Goal: Contribute content

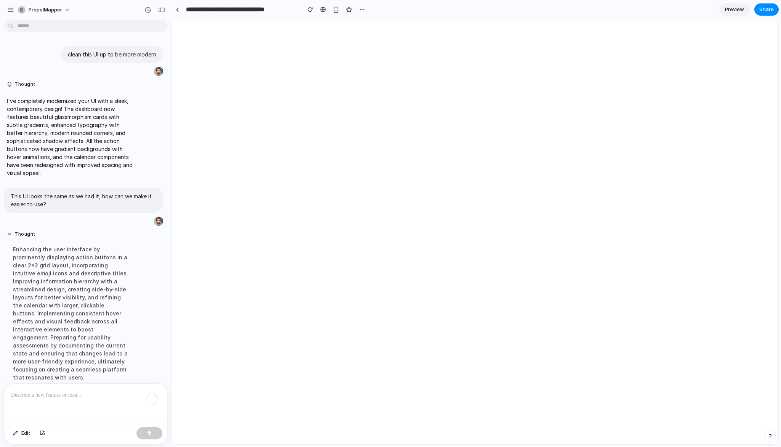
scroll to position [94, 0]
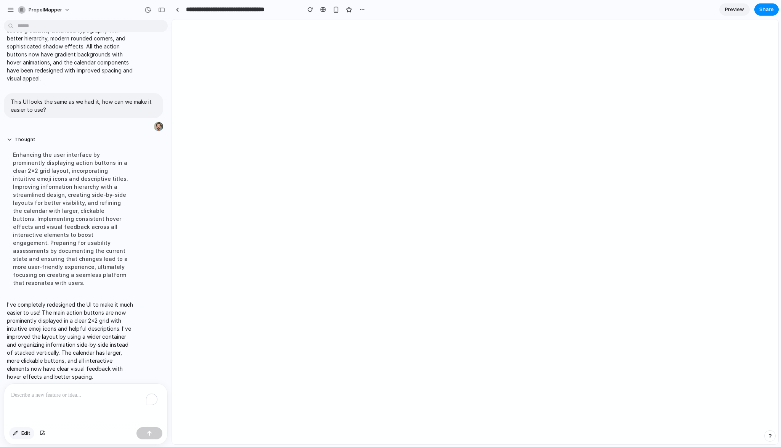
click at [20, 435] on button "Edit" at bounding box center [21, 433] width 25 height 12
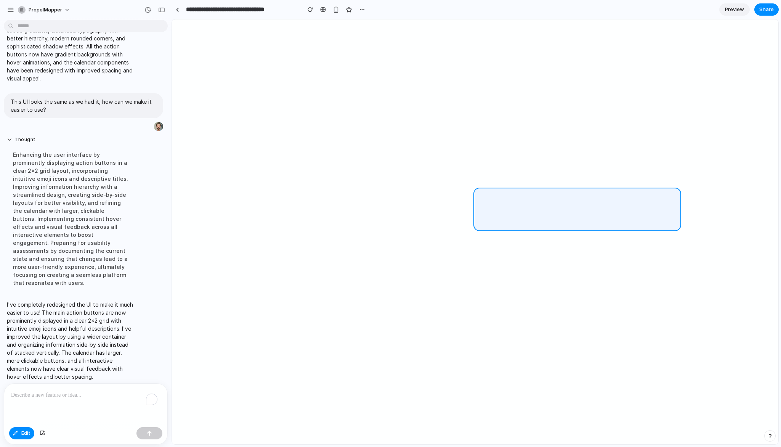
drag, startPoint x: 664, startPoint y: 209, endPoint x: 687, endPoint y: 210, distance: 22.9
click at [687, 210] on div at bounding box center [475, 232] width 606 height 424
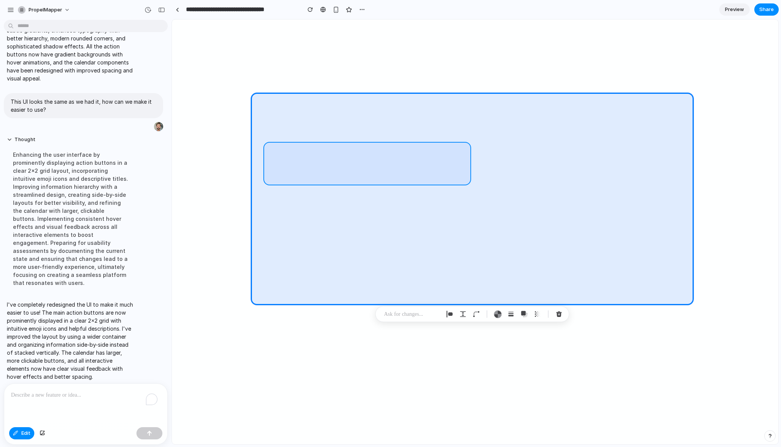
click at [372, 166] on div at bounding box center [475, 232] width 606 height 424
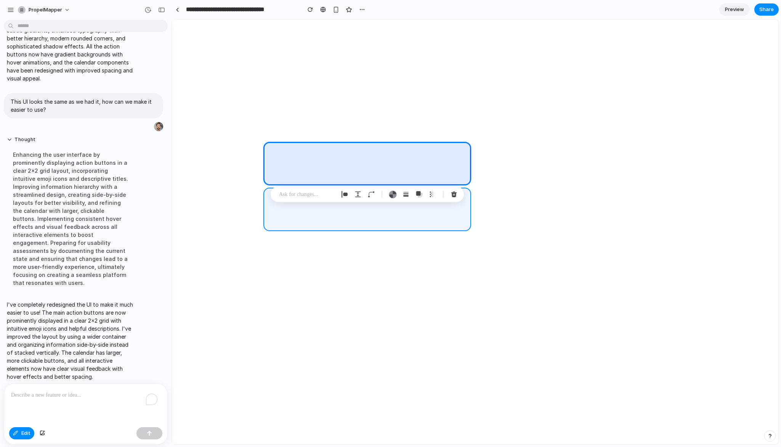
click at [377, 214] on div at bounding box center [475, 232] width 606 height 424
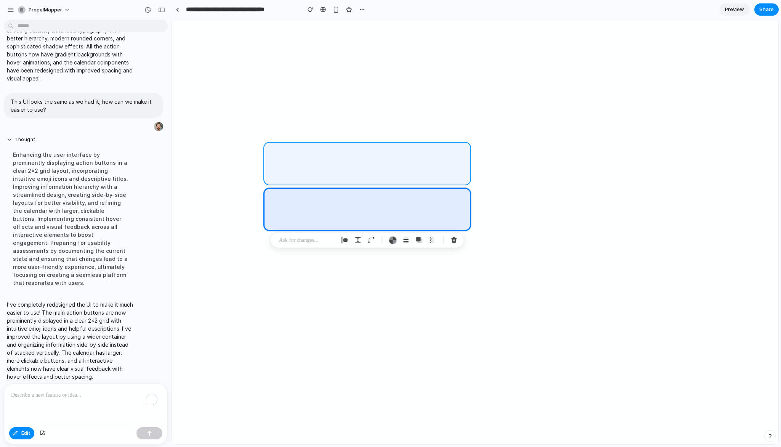
click at [426, 154] on div at bounding box center [475, 232] width 606 height 424
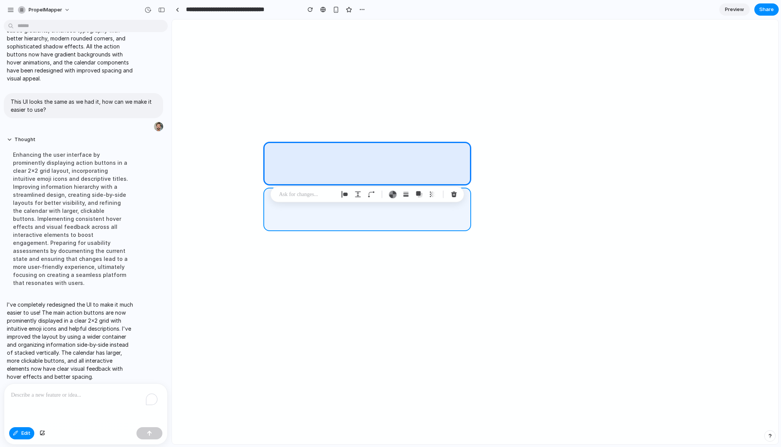
click at [447, 210] on div at bounding box center [475, 232] width 606 height 424
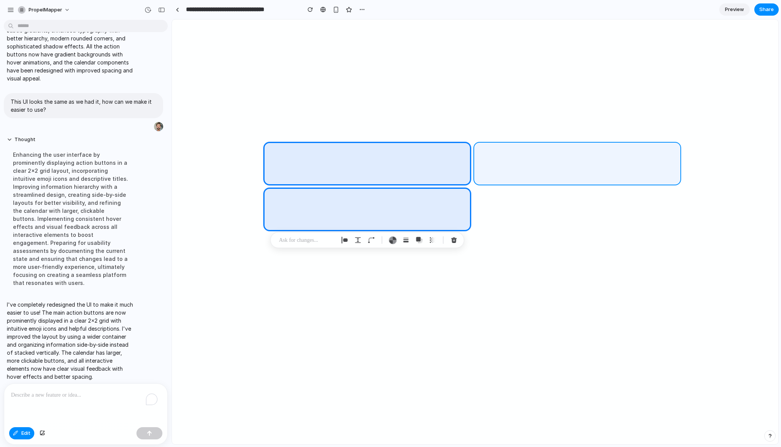
click at [515, 144] on div at bounding box center [475, 232] width 606 height 424
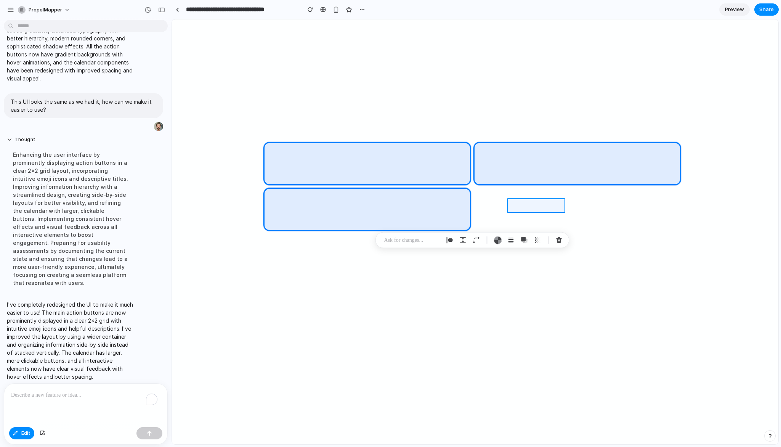
click at [520, 209] on div at bounding box center [475, 232] width 606 height 424
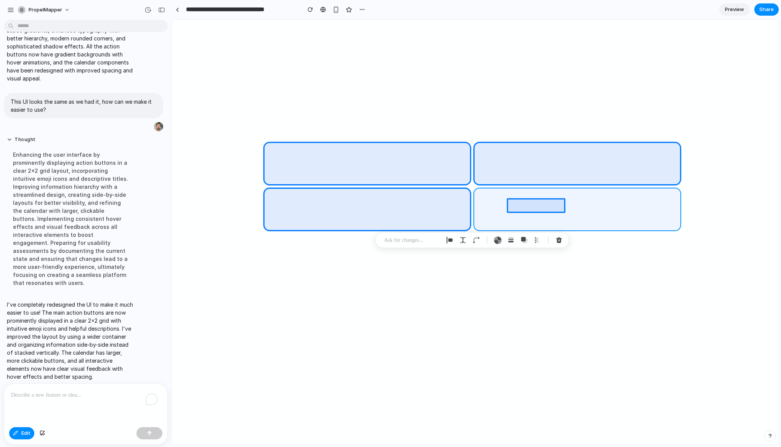
click at [648, 205] on div at bounding box center [475, 232] width 606 height 424
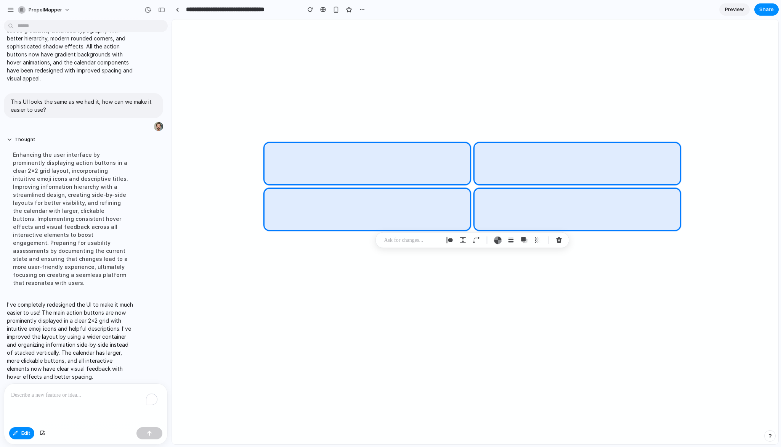
click at [397, 241] on p at bounding box center [412, 239] width 56 height 9
click at [527, 268] on button "button" at bounding box center [535, 272] width 26 height 12
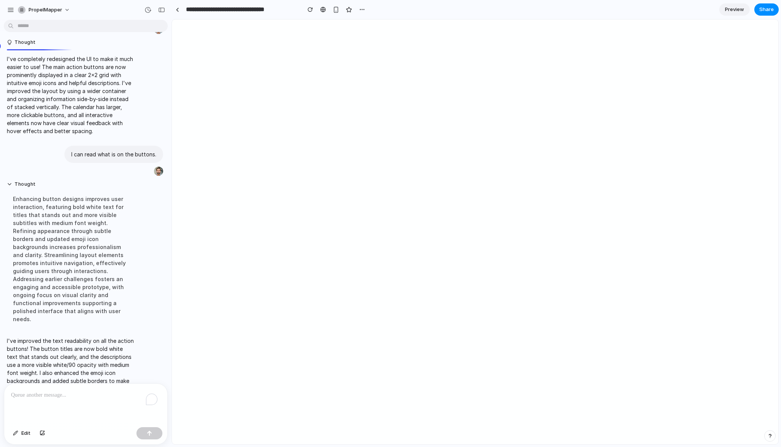
scroll to position [204, 0]
